Goal: Information Seeking & Learning: Check status

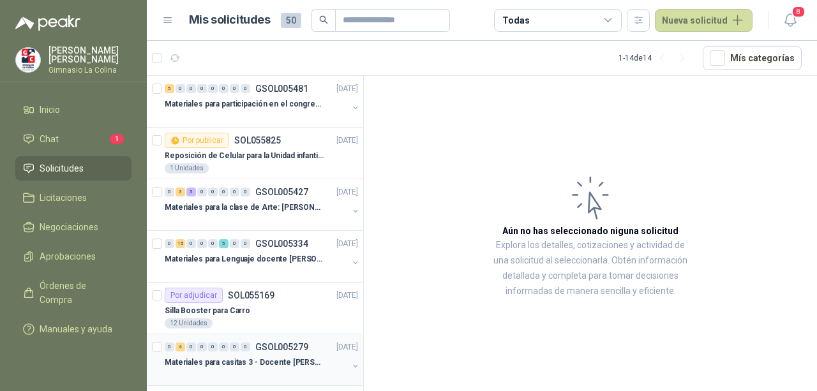
click at [273, 349] on p "GSOL005279" at bounding box center [281, 347] width 53 height 9
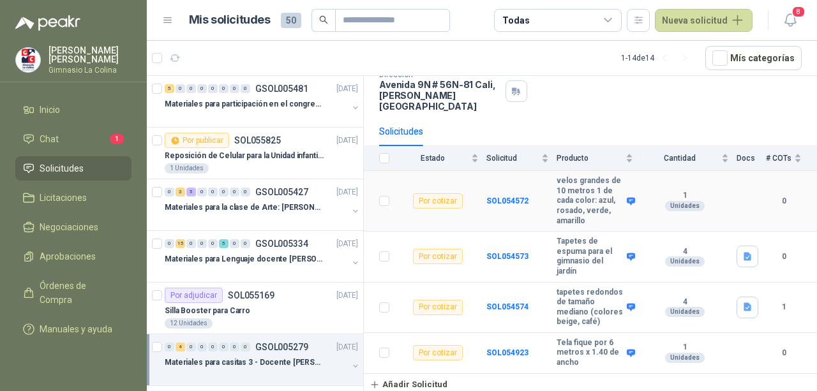
scroll to position [94, 0]
click at [292, 311] on div "Silla Booster para Carro" at bounding box center [261, 310] width 193 height 15
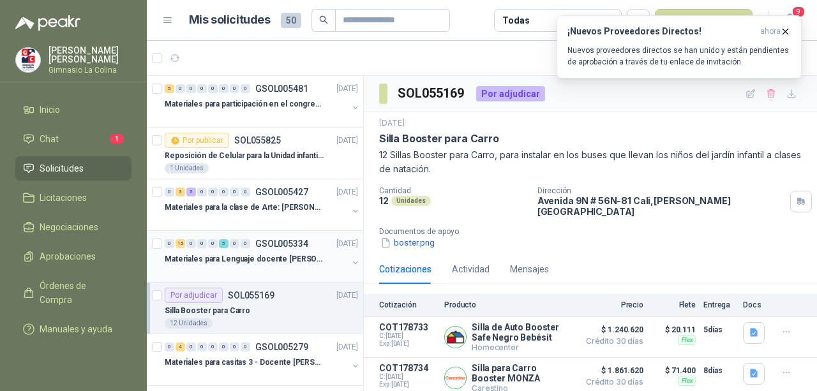
click at [280, 258] on p "Materiales para Lenguaje docente [PERSON_NAME]" at bounding box center [244, 259] width 159 height 12
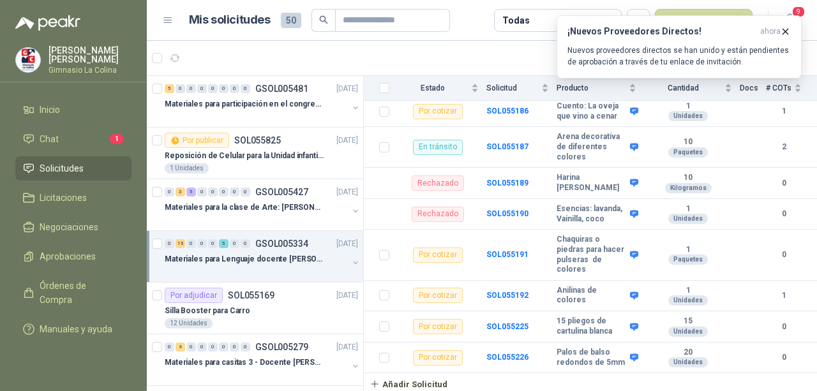
scroll to position [821, 0]
click at [276, 200] on div "Materiales para la clase de Arte: [PERSON_NAME]" at bounding box center [256, 207] width 183 height 15
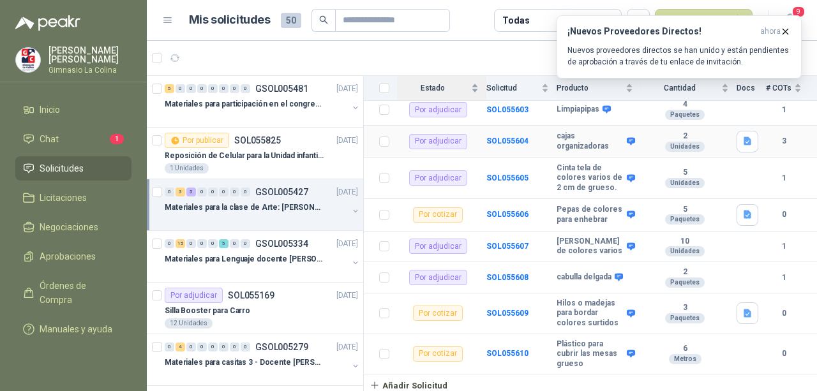
scroll to position [170, 0]
click at [259, 164] on div "1 Unidades" at bounding box center [261, 168] width 193 height 10
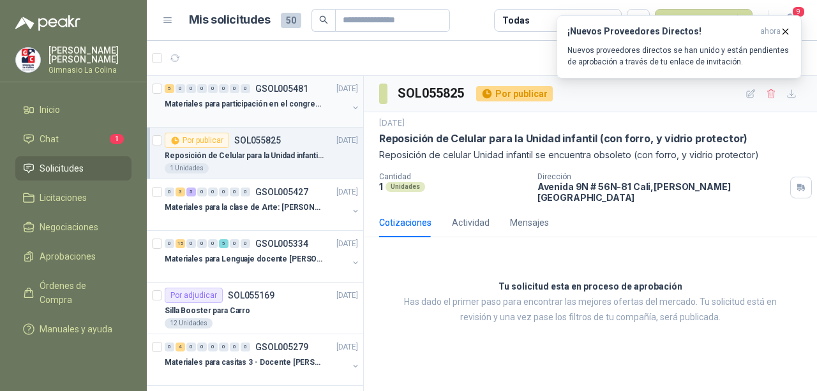
click at [244, 92] on div "0" at bounding box center [246, 88] width 10 height 9
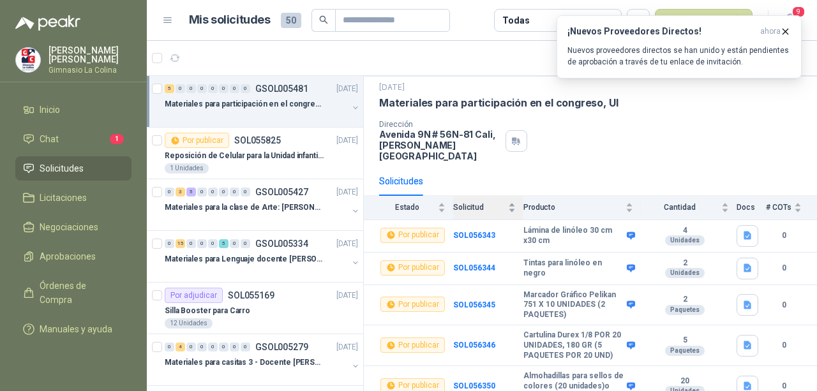
scroll to position [57, 0]
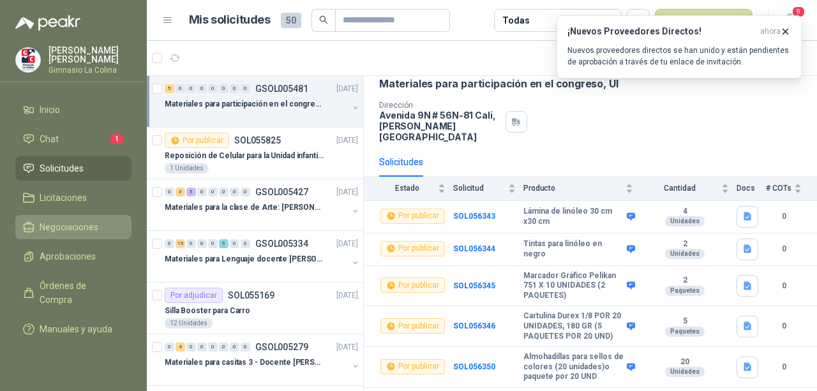
click at [77, 225] on span "Negociaciones" at bounding box center [69, 227] width 59 height 14
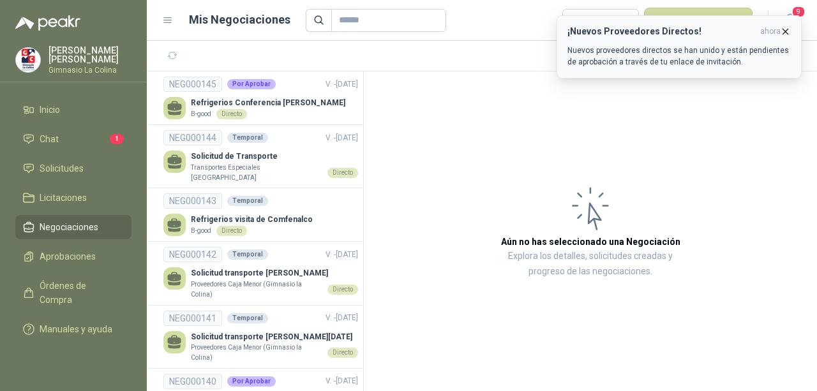
click at [786, 35] on icon "button" at bounding box center [785, 31] width 11 height 11
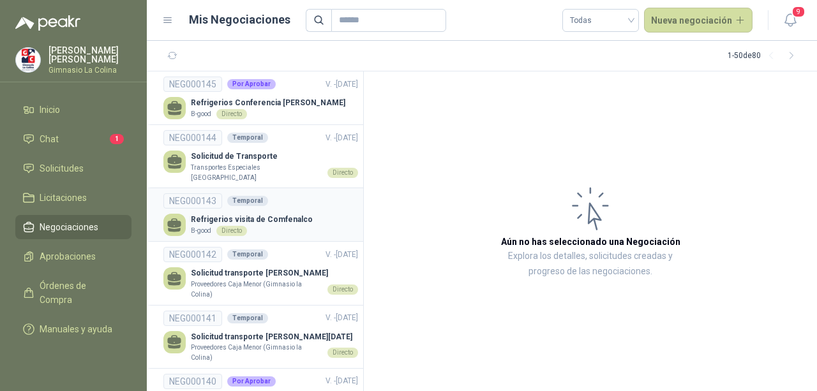
click at [285, 214] on p "Refrigerios visita de Comfenalco" at bounding box center [252, 220] width 122 height 12
